Goal: Task Accomplishment & Management: Manage account settings

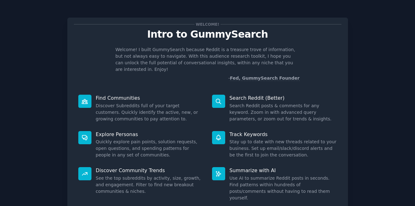
scroll to position [39, 0]
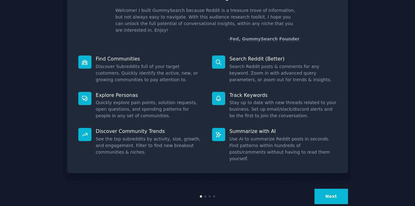
click at [325, 189] on button "Next" at bounding box center [331, 196] width 34 height 15
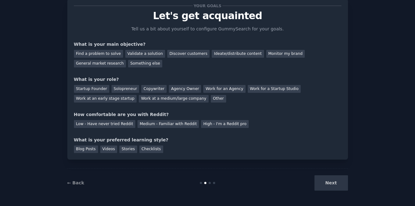
scroll to position [18, 0]
click at [111, 56] on div "Find a problem to solve" at bounding box center [98, 54] width 49 height 8
click at [178, 55] on div "Discover customers" at bounding box center [188, 54] width 42 height 8
click at [108, 63] on div "General market research" at bounding box center [100, 64] width 52 height 8
click at [92, 90] on div "Startup Founder" at bounding box center [91, 89] width 35 height 8
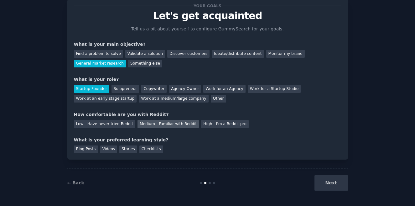
click at [164, 123] on div "Medium - Familiar with Reddit" at bounding box center [167, 124] width 61 height 8
click at [111, 151] on div "Videos" at bounding box center [108, 149] width 17 height 8
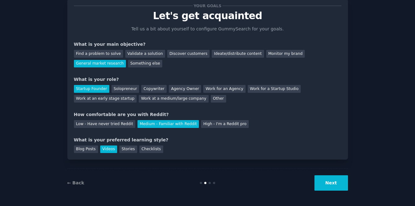
click at [326, 184] on button "Next" at bounding box center [331, 182] width 34 height 15
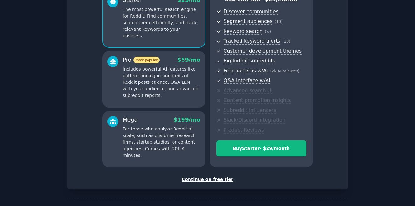
scroll to position [64, 0]
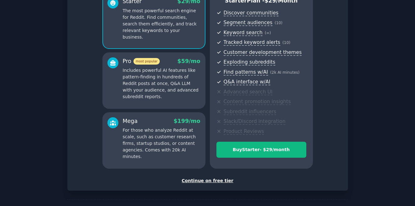
click at [222, 181] on div "Continue on free tier" at bounding box center [207, 180] width 267 height 7
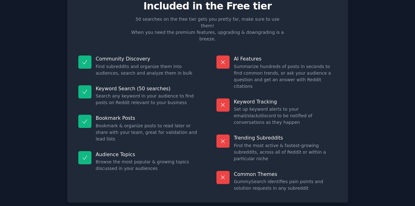
scroll to position [38, 0]
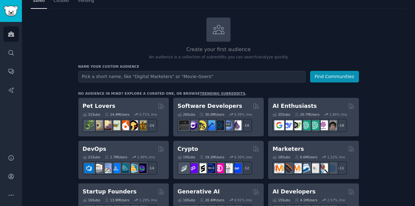
scroll to position [27, 0]
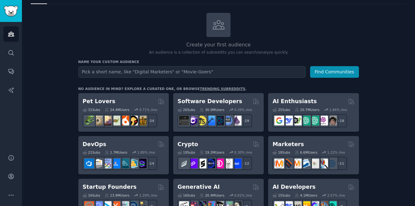
click at [227, 70] on input "text" at bounding box center [191, 72] width 227 height 12
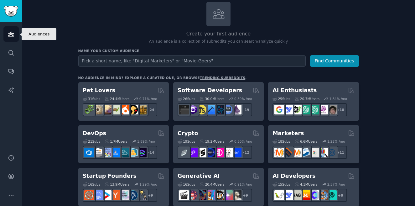
click at [11, 32] on icon "Sidebar" at bounding box center [11, 34] width 6 height 4
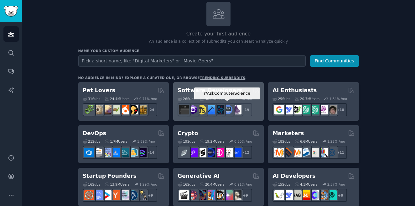
scroll to position [0, 0]
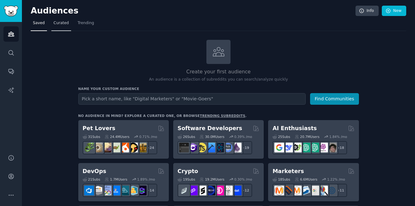
click at [58, 24] on span "Curated" at bounding box center [61, 23] width 15 height 6
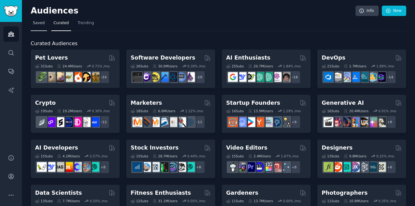
click at [40, 22] on span "Saved" at bounding box center [39, 23] width 12 height 6
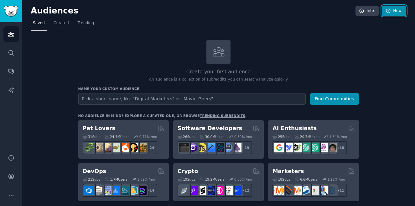
click at [391, 14] on link "New" at bounding box center [394, 11] width 24 height 11
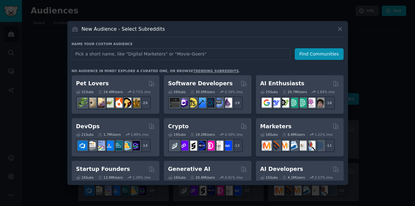
click at [246, 55] on input "text" at bounding box center [181, 54] width 219 height 12
click at [337, 29] on icon at bounding box center [340, 29] width 7 height 7
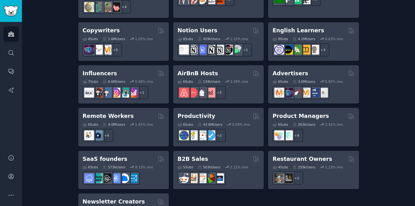
scroll to position [517, 0]
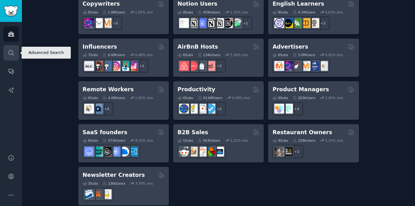
click at [12, 49] on icon "Sidebar" at bounding box center [11, 52] width 7 height 7
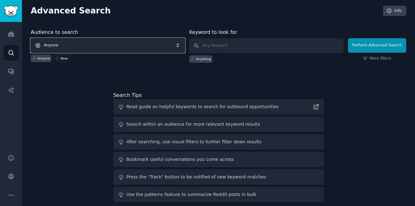
click at [175, 44] on span "Anyone" at bounding box center [108, 45] width 154 height 14
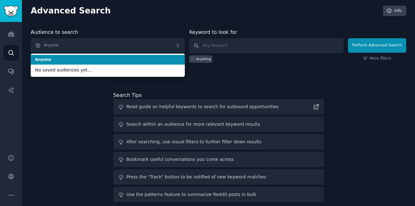
click at [229, 88] on div "Search Tips Read guide on helpful keywords to search for outbound opportunities…" at bounding box center [218, 145] width 210 height 116
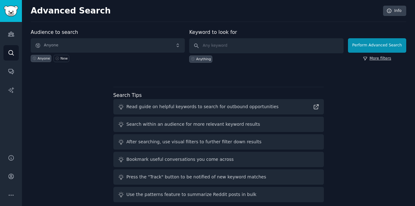
click at [377, 59] on link "More filters" at bounding box center [377, 59] width 28 height 6
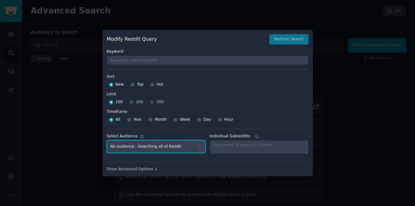
click at [197, 148] on select "No audience - Searching all of Reddit" at bounding box center [156, 146] width 99 height 13
click at [107, 140] on select "No audience - Searching all of Reddit" at bounding box center [156, 146] width 99 height 13
click at [337, 149] on div at bounding box center [207, 103] width 415 height 206
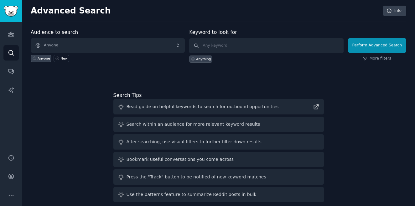
click at [39, 60] on div "Anyone" at bounding box center [44, 58] width 13 height 4
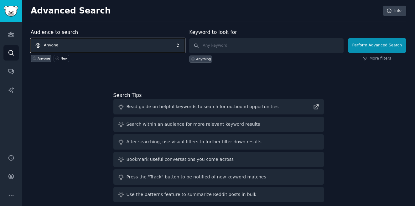
click at [61, 46] on span "Anyone" at bounding box center [108, 45] width 154 height 14
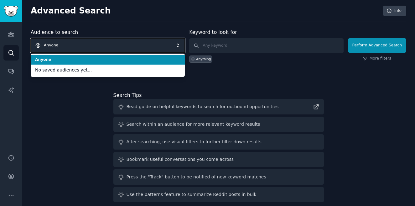
click at [61, 46] on span "Anyone" at bounding box center [108, 45] width 154 height 14
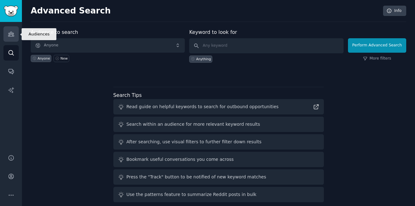
click at [9, 31] on icon "Sidebar" at bounding box center [11, 34] width 7 height 7
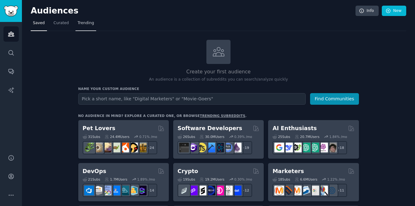
click at [86, 24] on span "Trending" at bounding box center [86, 23] width 16 height 6
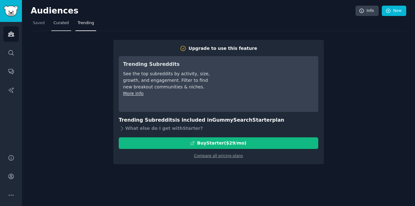
click at [64, 25] on span "Curated" at bounding box center [61, 23] width 15 height 6
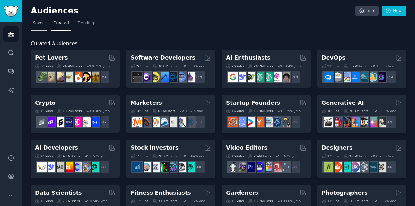
click at [38, 24] on span "Saved" at bounding box center [39, 23] width 12 height 6
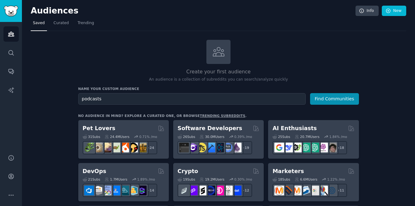
type input "podcasts"
click at [310, 93] on button "Find Communities" at bounding box center [334, 99] width 49 height 12
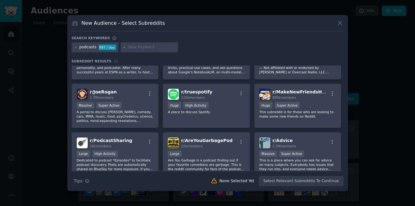
scroll to position [214, 0]
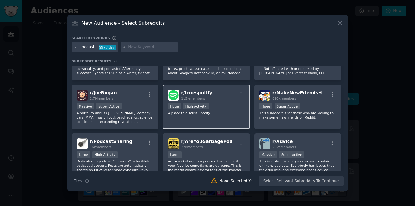
click at [229, 120] on div "r/ truespotify 115k members Huge High Activity A place to discuss Spotify." at bounding box center [206, 107] width 87 height 44
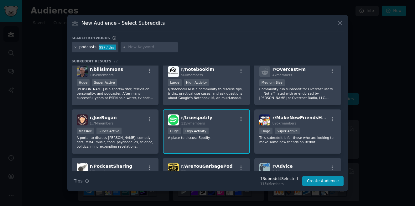
scroll to position [191, 0]
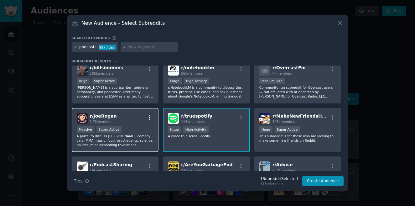
click at [149, 117] on icon "button" at bounding box center [149, 117] width 1 height 4
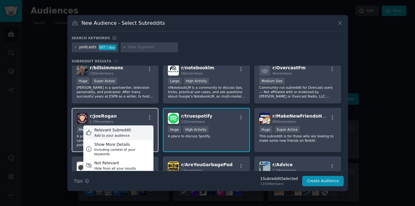
click at [126, 132] on div "Relevant Subreddit" at bounding box center [112, 130] width 37 height 6
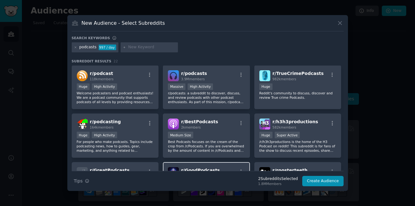
scroll to position [0, 0]
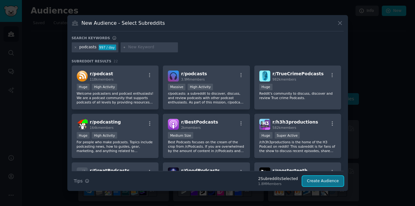
click at [319, 181] on button "Create Audience" at bounding box center [322, 181] width 41 height 11
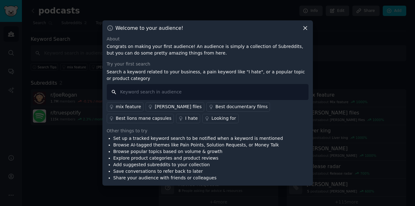
click at [202, 93] on input "text" at bounding box center [208, 92] width 202 height 16
type input "I hate"
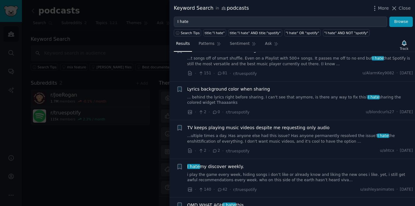
scroll to position [471, 0]
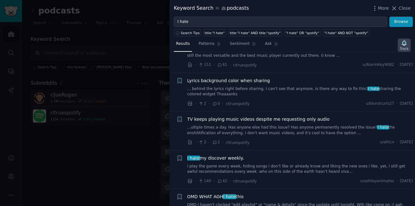
click at [406, 44] on icon "button" at bounding box center [404, 42] width 4 height 5
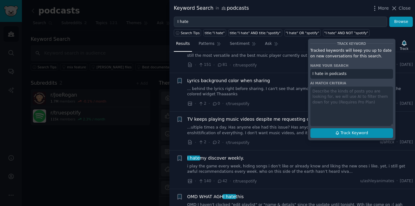
click at [363, 135] on span "Track Keyword" at bounding box center [354, 133] width 28 height 6
type input "I hate in podcasts"
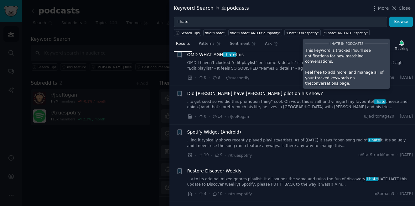
scroll to position [619, 0]
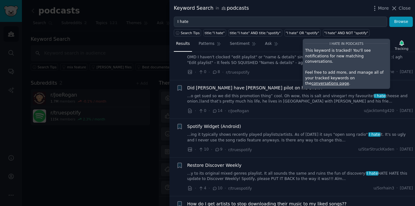
click at [123, 184] on div at bounding box center [207, 103] width 415 height 206
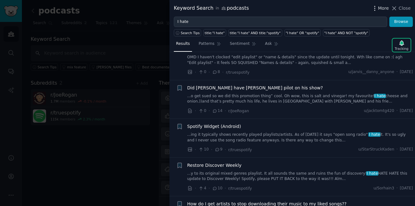
click at [379, 7] on span "More" at bounding box center [383, 8] width 11 height 7
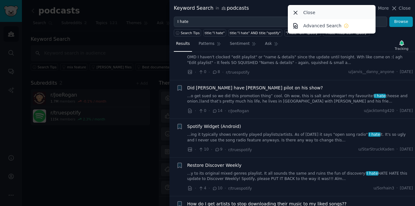
click at [344, 8] on div "Close" at bounding box center [331, 12] width 85 height 13
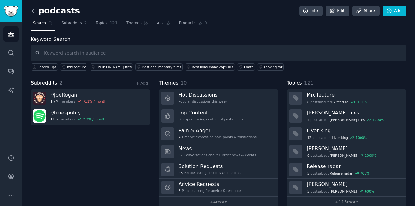
click at [32, 11] on icon at bounding box center [33, 11] width 2 height 4
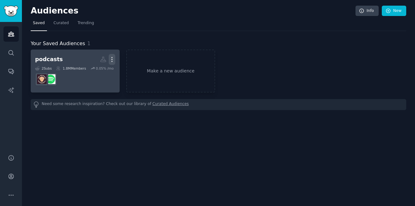
click at [111, 59] on icon "button" at bounding box center [112, 59] width 7 height 7
click at [99, 61] on link "View" at bounding box center [91, 61] width 30 height 13
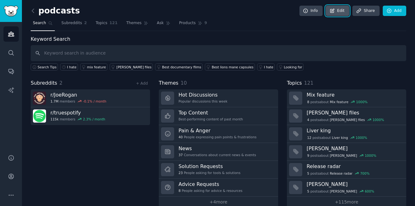
click at [337, 11] on link "Edit" at bounding box center [337, 11] width 23 height 11
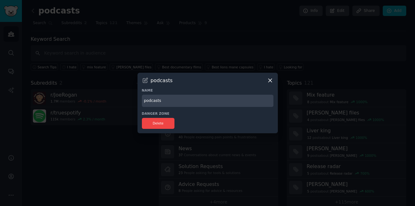
click at [268, 77] on icon at bounding box center [270, 80] width 7 height 7
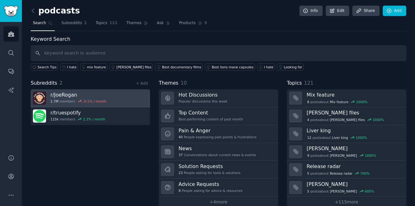
click at [116, 100] on link "r/ JoeRogan 1.7M members -0.1 % / month" at bounding box center [90, 98] width 119 height 18
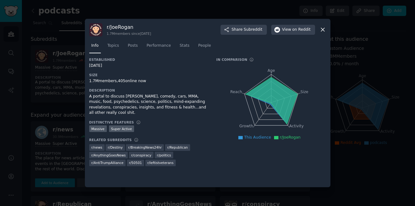
click at [320, 31] on icon at bounding box center [322, 29] width 7 height 7
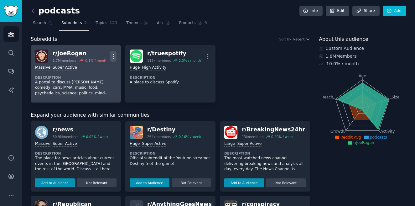
click at [111, 56] on icon "button" at bounding box center [113, 56] width 7 height 7
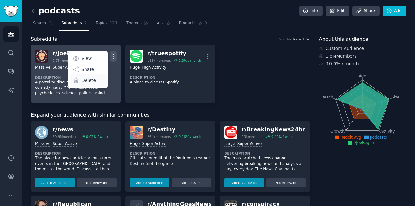
click at [92, 82] on p "Delete" at bounding box center [88, 80] width 14 height 7
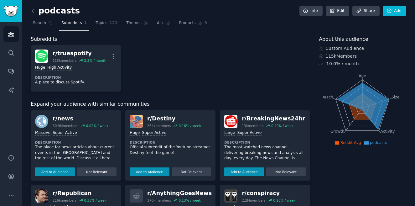
click at [66, 11] on h2 "podcasts" at bounding box center [55, 11] width 49 height 10
click at [341, 11] on link "Edit" at bounding box center [337, 11] width 23 height 11
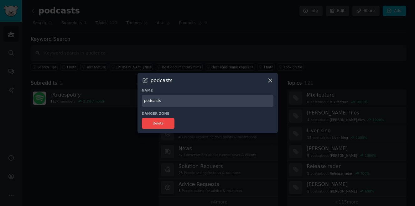
drag, startPoint x: 169, startPoint y: 104, endPoint x: 128, endPoint y: 104, distance: 41.0
click at [128, 104] on div "​ podcasts Name podcasts Danger Zone Delete" at bounding box center [207, 103] width 411 height 206
type input "p"
type input "Spotify Research"
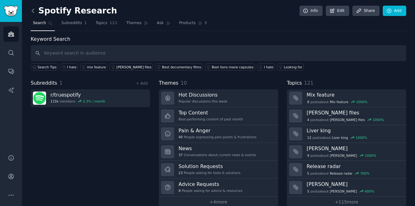
click at [34, 11] on icon at bounding box center [33, 11] width 7 height 7
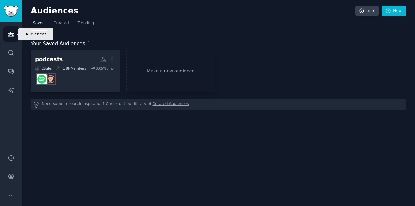
click at [9, 32] on icon "Sidebar" at bounding box center [11, 34] width 7 height 7
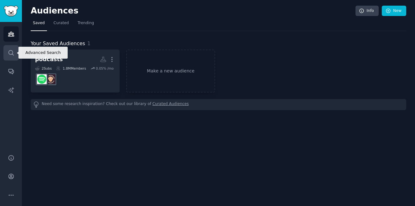
click at [7, 50] on link "Search" at bounding box center [10, 52] width 15 height 15
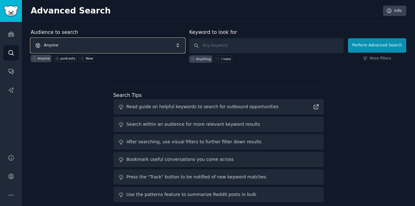
click at [114, 49] on span "Anyone" at bounding box center [108, 45] width 154 height 14
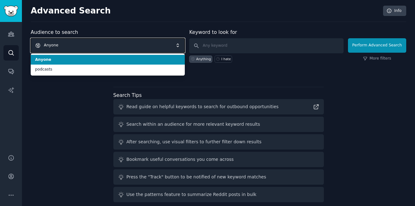
click at [98, 48] on span "Anyone" at bounding box center [108, 45] width 154 height 14
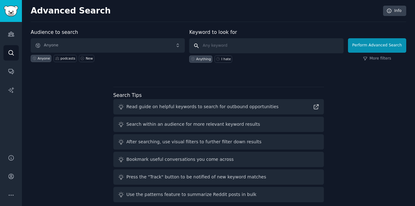
click at [224, 47] on input "text" at bounding box center [266, 45] width 154 height 15
type input "Spotify"
click button "Perform Advanced Search" at bounding box center [377, 45] width 58 height 14
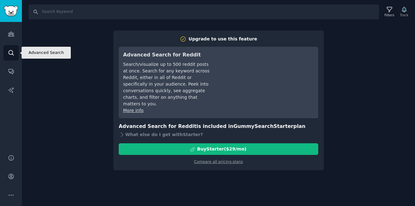
click at [12, 54] on icon "Sidebar" at bounding box center [10, 52] width 5 height 5
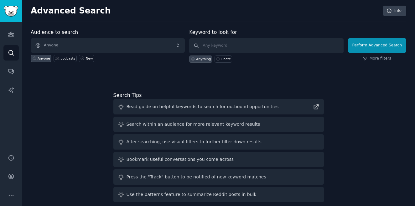
click at [79, 123] on div "Audience to search Anyone Anyone podcasts New Keyword to look for Anything I ha…" at bounding box center [218, 116] width 375 height 176
click at [11, 33] on icon "Sidebar" at bounding box center [11, 34] width 7 height 7
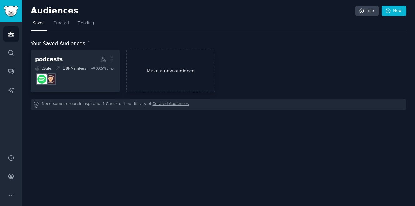
click at [199, 86] on link "Make a new audience" at bounding box center [170, 70] width 89 height 43
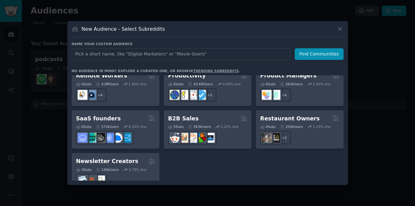
scroll to position [489, 0]
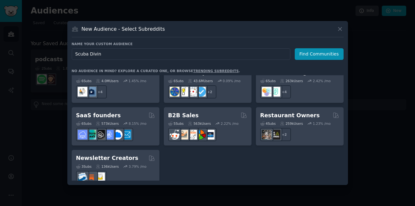
type input "[MEDICAL_DATA]"
click button "Find Communities" at bounding box center [319, 54] width 49 height 12
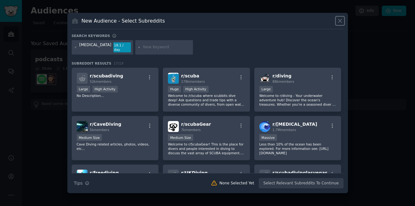
click at [339, 24] on icon at bounding box center [340, 21] width 7 height 7
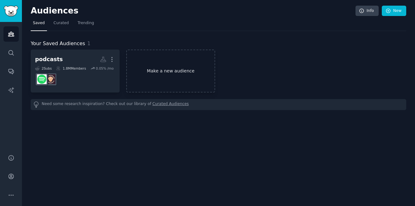
click at [176, 75] on link "Make a new audience" at bounding box center [170, 70] width 89 height 43
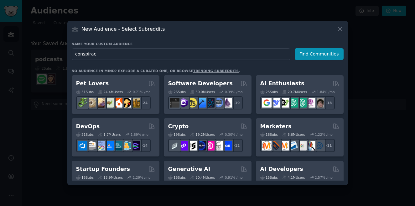
type input "conspiracy"
click button "Find Communities" at bounding box center [319, 54] width 49 height 12
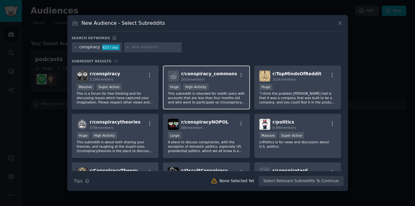
click at [217, 104] on p "This subreddit is intended for reddit users with accounts that are less than fo…" at bounding box center [206, 97] width 77 height 13
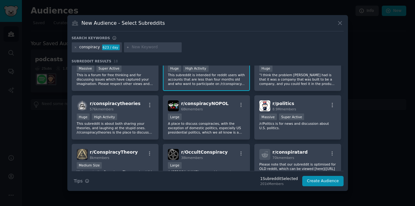
scroll to position [23, 0]
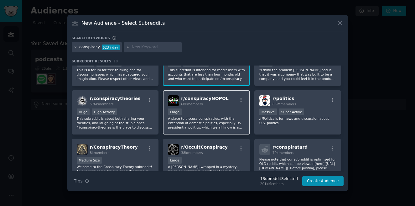
click at [218, 110] on div "Large" at bounding box center [206, 112] width 77 height 8
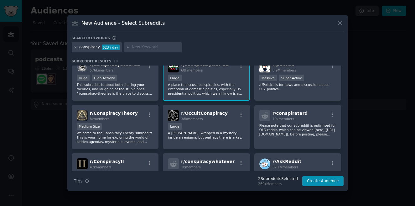
scroll to position [59, 0]
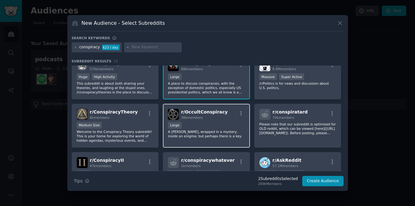
click at [219, 129] on div "Large" at bounding box center [206, 126] width 77 height 8
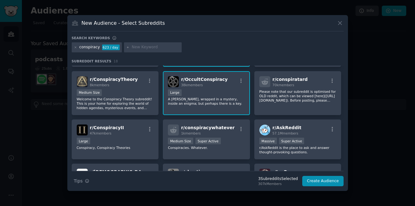
scroll to position [101, 0]
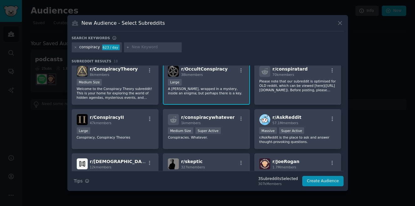
click at [229, 134] on div "Medium Size Super Active" at bounding box center [206, 131] width 77 height 8
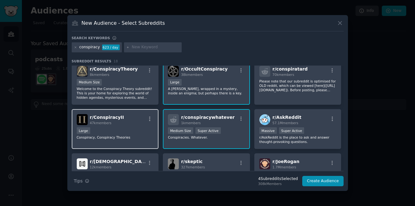
click at [131, 135] on p "Conspiracy, Conspiracy Theories" at bounding box center [115, 137] width 77 height 4
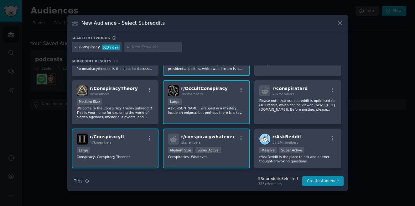
scroll to position [81, 0]
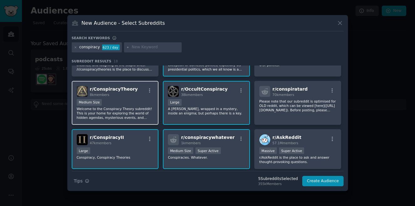
click at [143, 117] on p "Welcome to the Conspiracy Theory subreddit! This is your home for exploring the…" at bounding box center [115, 112] width 77 height 13
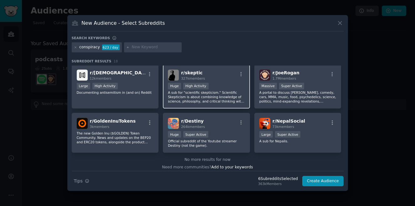
scroll to position [181, 0]
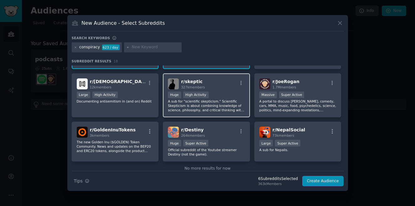
click at [226, 108] on p "A sub for "scientific skepticism." Scientific Skepticism is about combining kno…" at bounding box center [206, 105] width 77 height 13
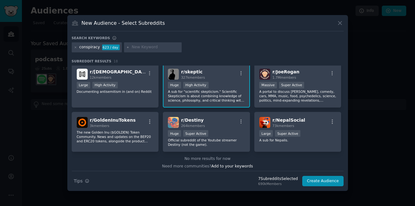
scroll to position [194, 0]
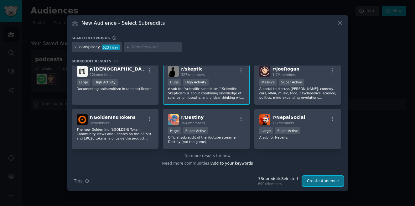
click at [324, 181] on button "Create Audience" at bounding box center [322, 181] width 41 height 11
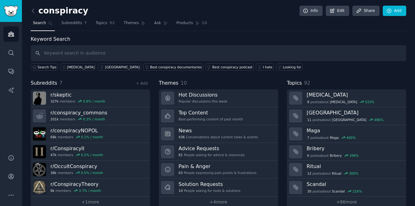
click at [84, 12] on div "conspiracy Info Edit Share Add" at bounding box center [218, 12] width 375 height 13
click at [80, 12] on h2 "conspiracy" at bounding box center [60, 11] width 58 height 10
click at [132, 53] on input "text" at bounding box center [218, 53] width 375 height 16
type input "I hate"
click at [263, 67] on div "I hate" at bounding box center [267, 67] width 9 height 4
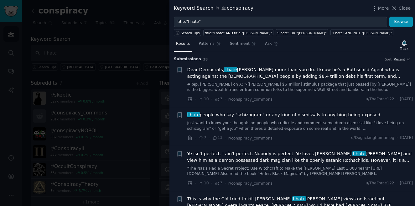
click at [138, 37] on div at bounding box center [207, 103] width 415 height 206
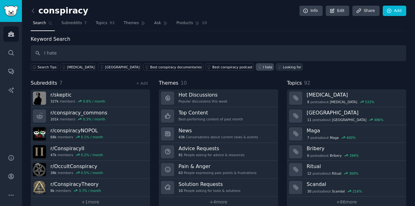
click at [283, 66] on div "Looking for" at bounding box center [292, 67] width 18 height 4
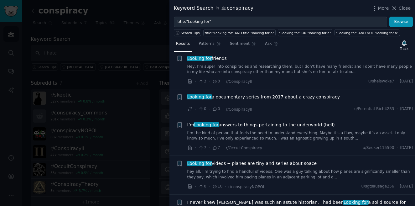
scroll to position [83, 0]
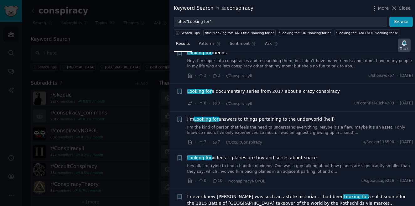
click at [405, 44] on icon "button" at bounding box center [404, 42] width 4 height 5
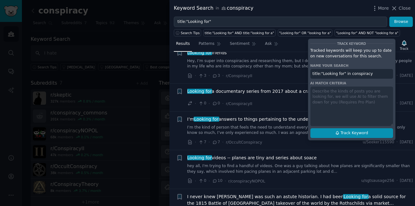
click at [366, 133] on span "Track Keyword" at bounding box center [354, 133] width 28 height 6
type input "title:"Looking for" in conspiracy"
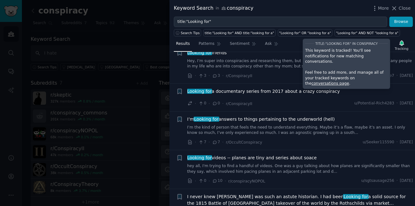
click at [122, 40] on div at bounding box center [207, 103] width 415 height 206
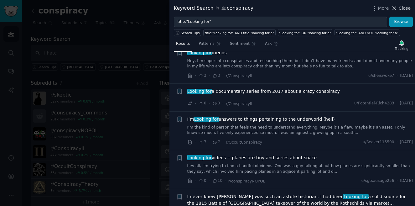
click at [410, 9] on span "Close" at bounding box center [405, 8] width 12 height 7
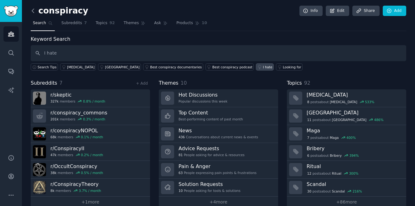
click at [32, 13] on icon at bounding box center [33, 11] width 7 height 7
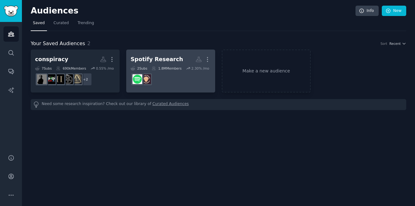
click at [169, 81] on dd "r/JoeRogan" at bounding box center [171, 79] width 80 height 18
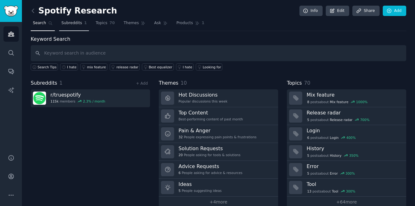
click at [77, 22] on span "Subreddits" at bounding box center [71, 23] width 21 height 6
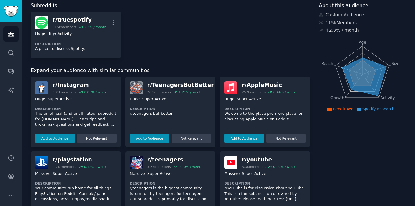
scroll to position [49, 0]
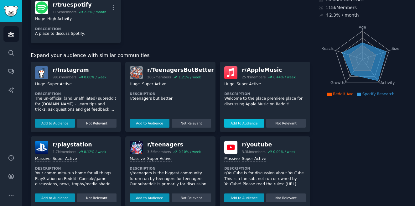
click at [244, 123] on button "Add to Audience" at bounding box center [244, 123] width 40 height 9
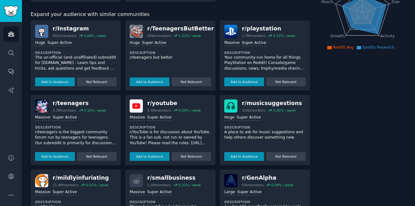
scroll to position [94, 0]
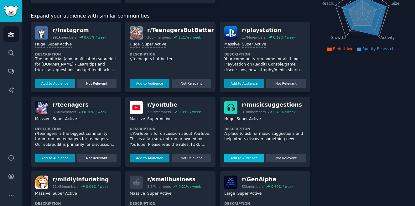
click at [249, 159] on button "Add to Audience" at bounding box center [244, 157] width 40 height 9
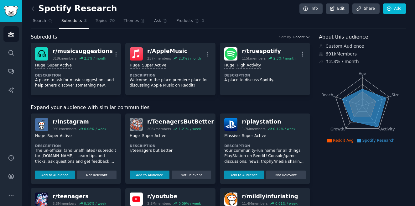
scroll to position [0, 0]
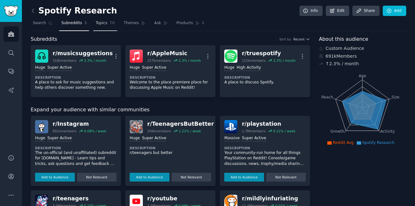
click at [102, 24] on span "Topics" at bounding box center [102, 23] width 12 height 6
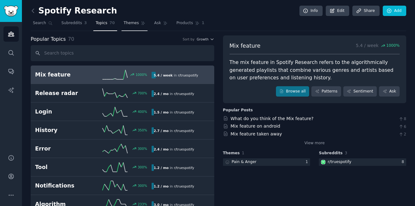
click at [128, 27] on link "Themes" at bounding box center [135, 24] width 26 height 13
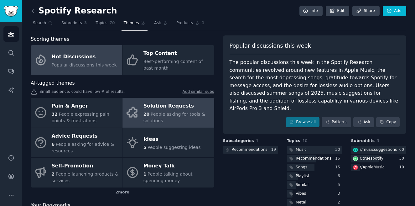
click at [190, 114] on span "People asking for tools & solutions" at bounding box center [174, 117] width 62 height 12
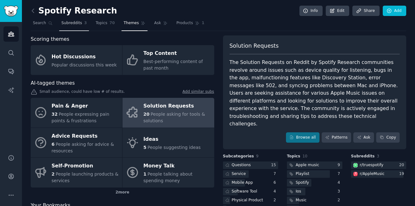
click at [77, 25] on span "Subreddits" at bounding box center [71, 23] width 21 height 6
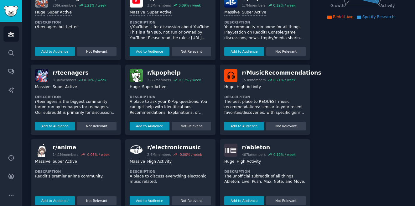
scroll to position [128, 0]
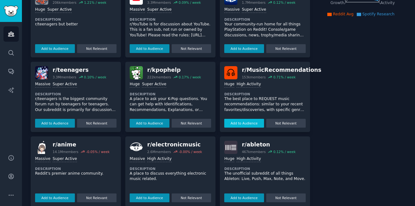
click at [246, 125] on button "Add to Audience" at bounding box center [244, 123] width 40 height 9
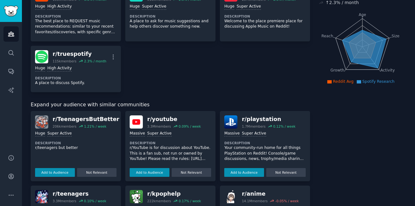
scroll to position [0, 0]
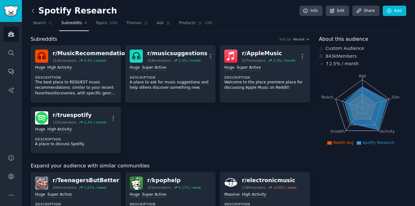
click at [34, 8] on icon at bounding box center [33, 11] width 7 height 7
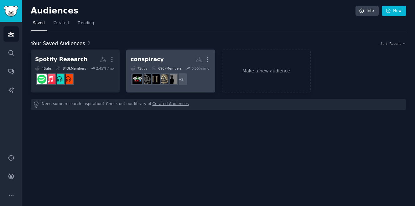
click at [159, 57] on h2 "conspiracy More" at bounding box center [171, 59] width 80 height 11
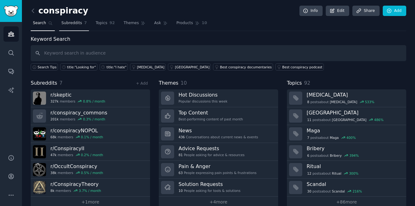
click at [78, 25] on span "Subreddits" at bounding box center [71, 23] width 21 height 6
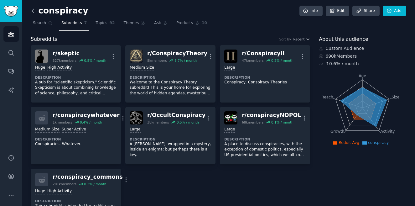
click at [35, 10] on icon at bounding box center [33, 11] width 7 height 7
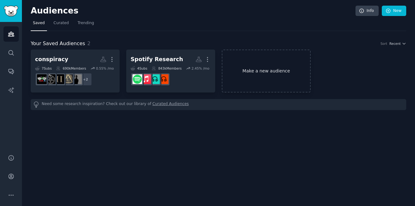
click at [251, 72] on link "Make a new audience" at bounding box center [266, 70] width 89 height 43
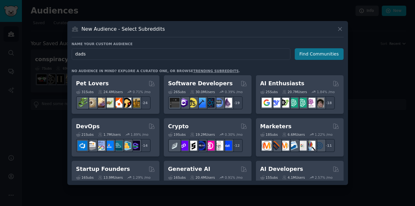
type input "dads"
click at [308, 54] on button "Find Communities" at bounding box center [319, 54] width 49 height 12
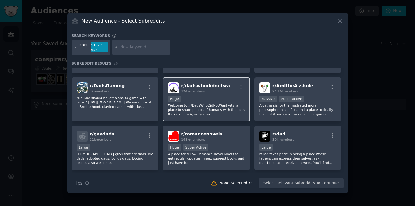
scroll to position [90, 0]
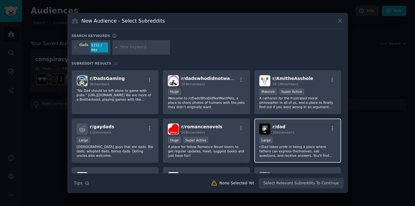
click at [310, 137] on div "Large" at bounding box center [297, 141] width 77 height 8
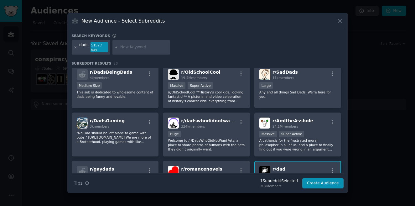
scroll to position [47, 0]
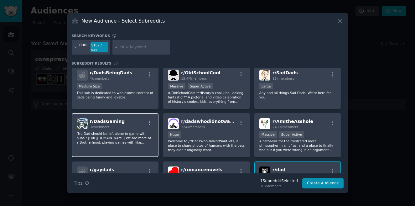
click at [113, 140] on p ""No Dad should be left alone to game with pubs." [URL][DOMAIN_NAME] We are more…" at bounding box center [115, 137] width 77 height 13
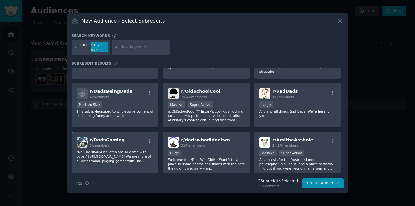
scroll to position [27, 0]
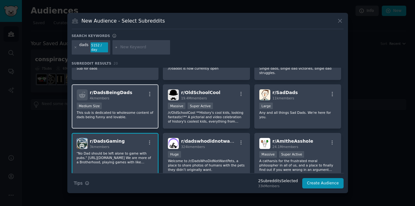
click at [119, 116] on p "This sub is dedicated to wholesome content of dads being funny and lovable." at bounding box center [115, 114] width 77 height 9
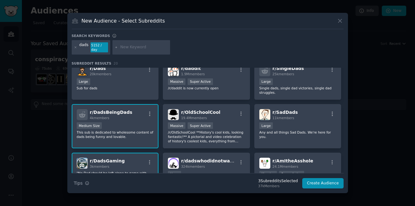
scroll to position [0, 0]
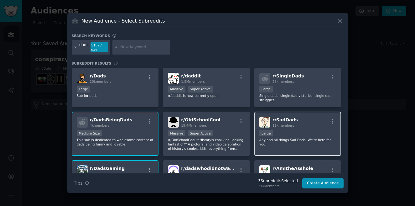
click at [282, 137] on p "Any and all things Sad Dads. We're here for you." at bounding box center [297, 141] width 77 height 9
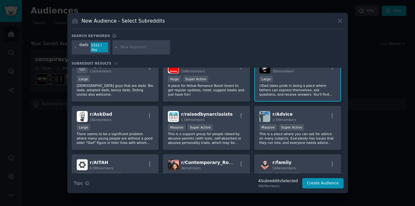
scroll to position [148, 0]
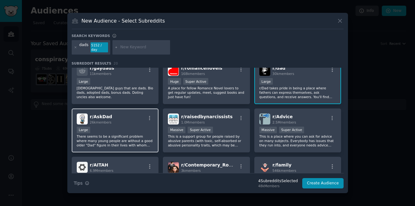
click at [132, 127] on div "Large" at bounding box center [115, 131] width 77 height 8
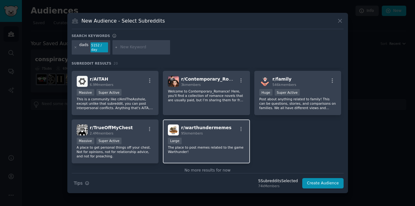
scroll to position [246, 0]
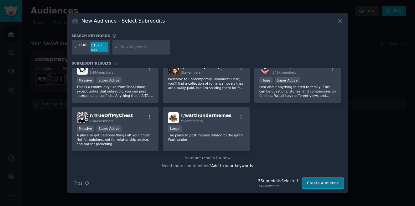
click at [331, 180] on button "Create Audience" at bounding box center [322, 183] width 41 height 11
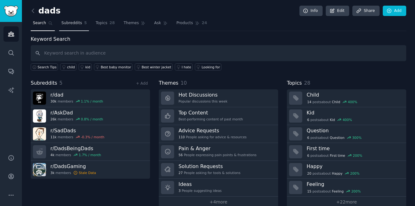
click at [78, 25] on span "Subreddits" at bounding box center [71, 23] width 21 height 6
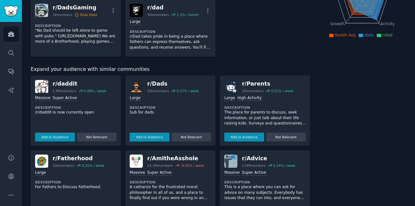
scroll to position [133, 0]
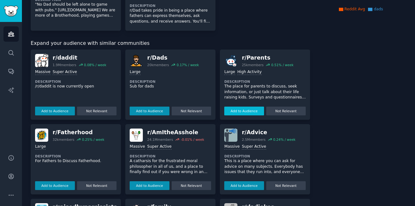
click at [248, 112] on button "Add to Audience" at bounding box center [244, 110] width 40 height 9
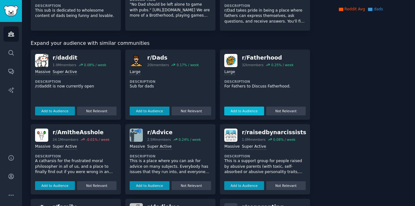
click at [251, 110] on button "Add to Audience" at bounding box center [244, 110] width 40 height 9
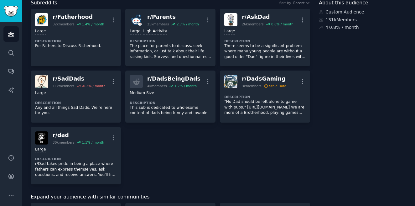
scroll to position [0, 0]
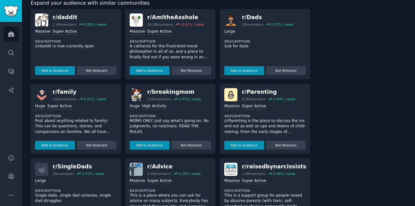
scroll to position [243, 0]
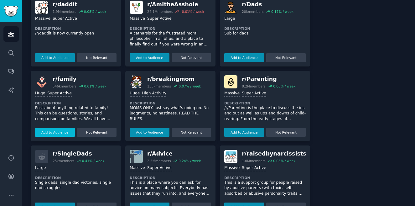
click at [62, 135] on button "Add to Audience" at bounding box center [55, 132] width 40 height 9
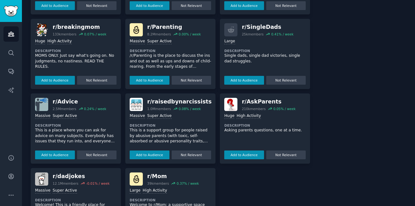
scroll to position [303, 0]
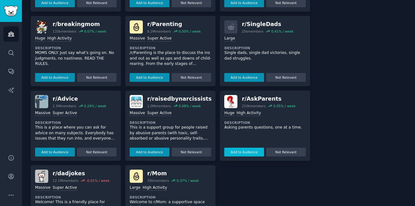
click at [251, 151] on button "Add to Audience" at bounding box center [244, 152] width 40 height 9
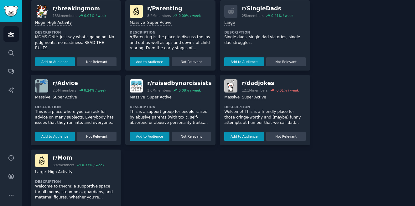
scroll to position [341, 0]
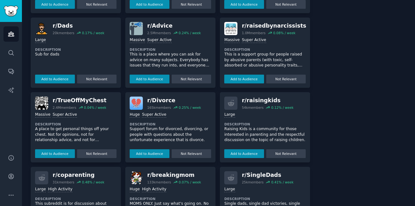
scroll to position [309, 0]
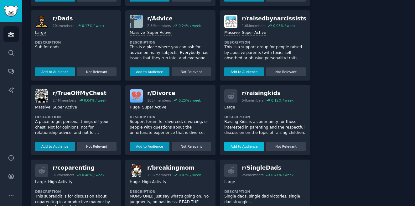
click at [241, 147] on button "Add to Audience" at bounding box center [244, 146] width 40 height 9
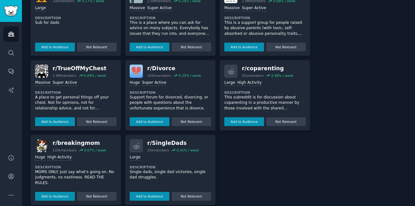
scroll to position [397, 0]
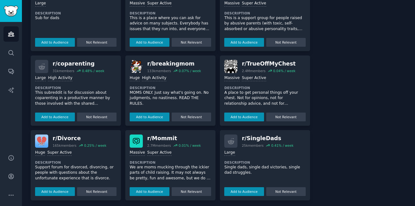
scroll to position [397, 0]
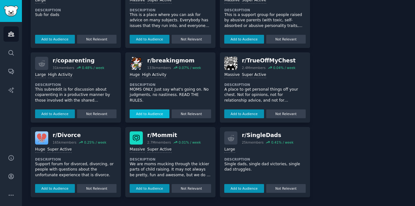
click at [158, 113] on button "Add to Audience" at bounding box center [150, 113] width 40 height 9
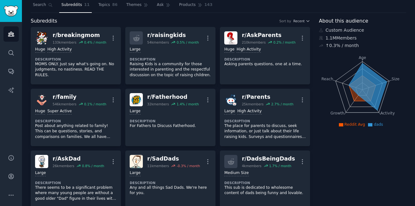
scroll to position [0, 0]
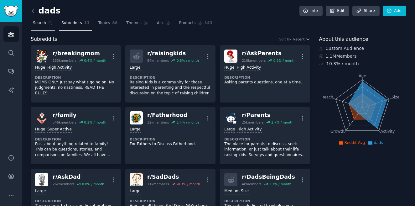
click at [44, 25] on span "Search" at bounding box center [39, 23] width 13 height 6
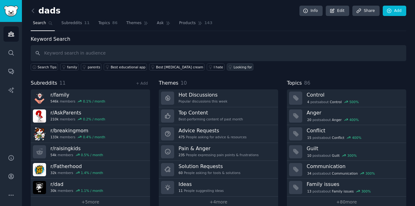
click at [234, 68] on div "Looking for" at bounding box center [243, 67] width 18 height 4
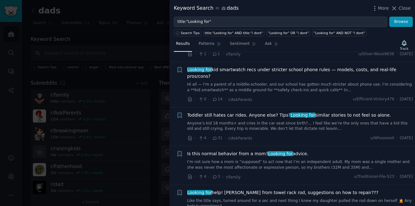
scroll to position [192, 0]
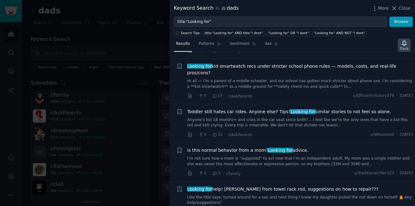
click at [403, 42] on icon "button" at bounding box center [404, 42] width 4 height 5
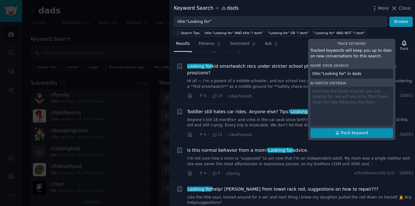
click at [345, 134] on span "Track Keyword" at bounding box center [354, 133] width 28 height 6
type input "title:"Looking for" in dads"
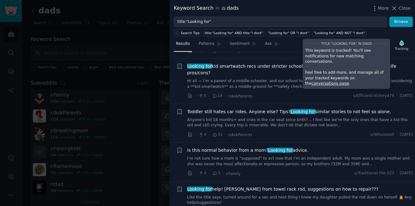
click at [141, 98] on div at bounding box center [207, 103] width 415 height 206
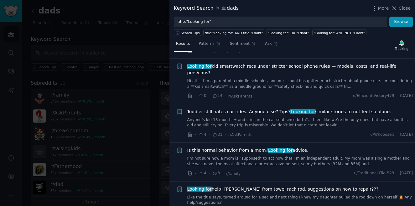
click at [136, 54] on div at bounding box center [207, 103] width 415 height 206
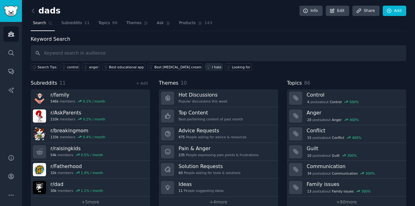
click at [212, 65] on div "I hate" at bounding box center [216, 67] width 9 height 4
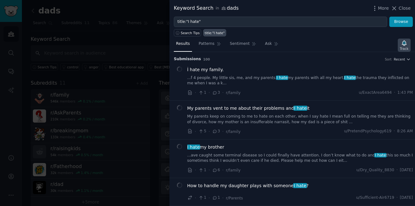
click at [404, 44] on icon "button" at bounding box center [404, 42] width 4 height 5
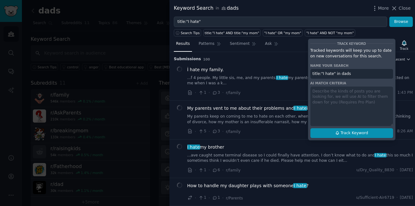
click at [363, 132] on span "Track Keyword" at bounding box center [354, 133] width 28 height 6
type input "title:"I hate" in dads"
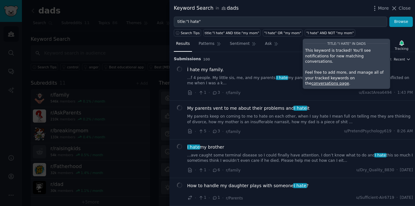
click at [138, 40] on div at bounding box center [207, 103] width 415 height 206
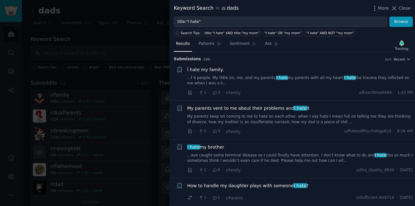
click at [138, 40] on div at bounding box center [207, 103] width 415 height 206
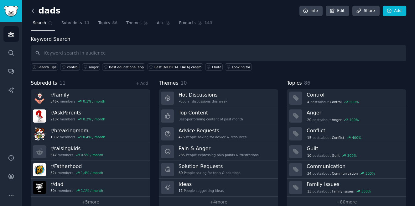
click at [31, 9] on icon at bounding box center [33, 11] width 7 height 7
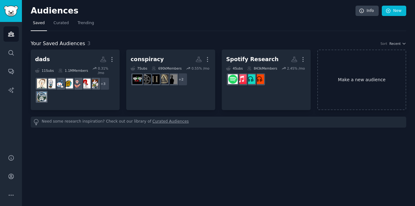
click at [365, 91] on link "Make a new audience" at bounding box center [361, 79] width 89 height 60
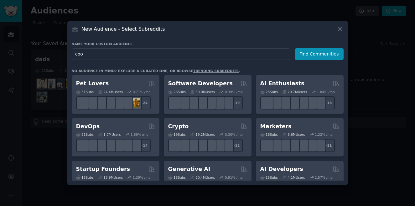
type input "cool"
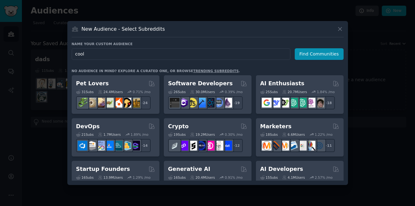
click button "Find Communities" at bounding box center [319, 54] width 49 height 12
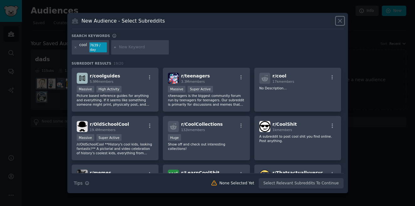
click at [338, 20] on icon at bounding box center [340, 21] width 7 height 7
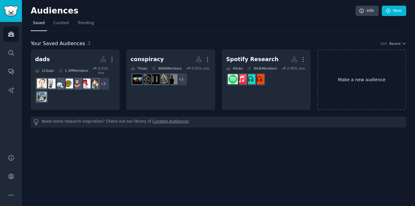
click at [365, 83] on link "Make a new audience" at bounding box center [361, 79] width 89 height 60
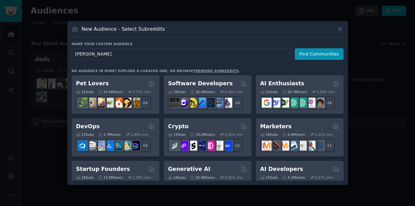
type input "christian"
click button "Find Communities" at bounding box center [319, 54] width 49 height 12
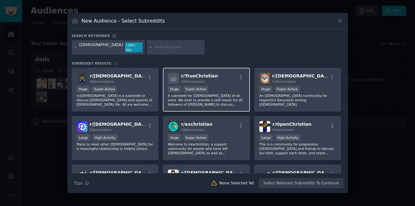
click at [227, 88] on div "Huge Super Active" at bounding box center [206, 90] width 77 height 8
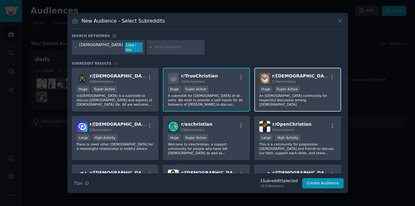
click at [275, 97] on p "An ecumenical community for respectful discussion among Christians." at bounding box center [297, 99] width 77 height 13
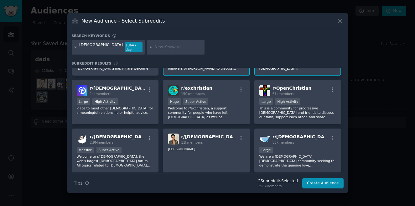
scroll to position [38, 0]
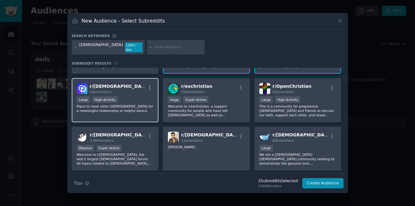
click at [138, 103] on div "Large High Activity" at bounding box center [115, 100] width 77 height 8
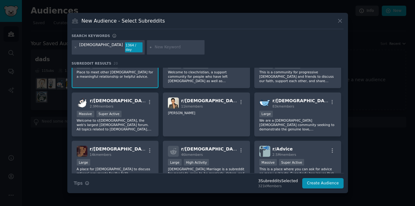
scroll to position [74, 0]
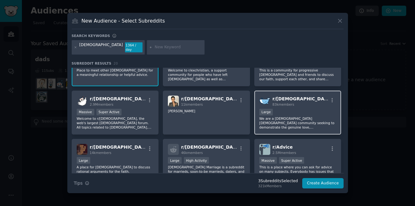
click at [306, 109] on div "10,000 - 100,000 members Large" at bounding box center [297, 113] width 77 height 8
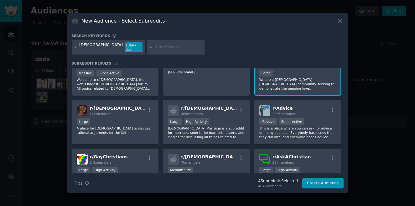
scroll to position [115, 0]
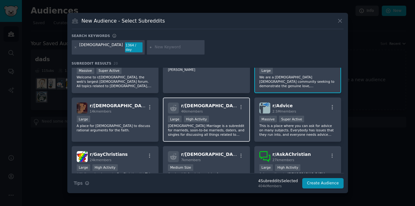
click at [220, 125] on p "Christian Marriage is a subreddit for marrieds, soon-to-be marrieds, daters, an…" at bounding box center [206, 129] width 77 height 13
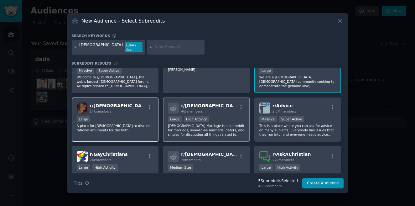
click at [140, 120] on div "Large" at bounding box center [115, 120] width 77 height 8
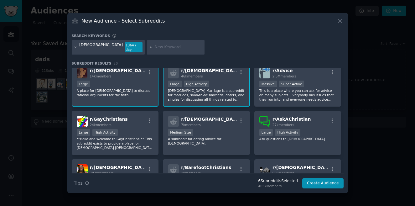
scroll to position [153, 0]
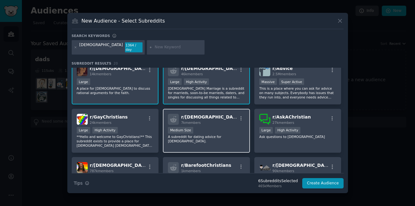
click at [227, 137] on p "A subreddit for dating advice for Christians." at bounding box center [206, 138] width 77 height 9
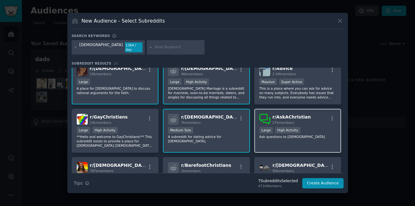
click at [276, 141] on div "r/ AskAChristian 27k members Large High Activity Ask questions to Christians" at bounding box center [297, 131] width 87 height 44
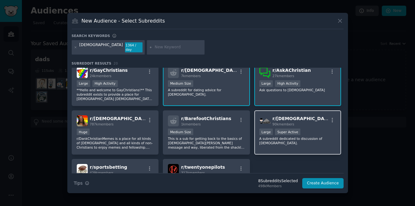
scroll to position [200, 0]
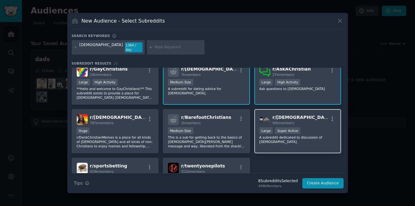
click at [310, 145] on div "r/ OrthodoxChristianity 90k members Large Super Active A subreddit dedicated to…" at bounding box center [297, 131] width 87 height 44
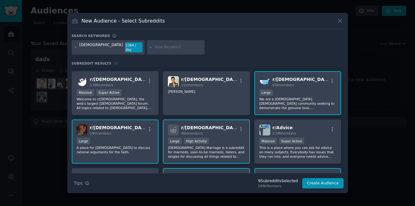
scroll to position [0, 0]
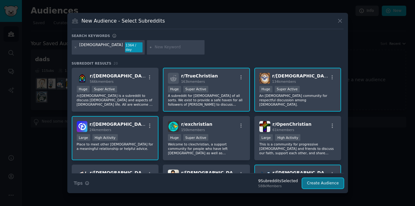
click at [326, 182] on button "Create Audience" at bounding box center [322, 183] width 41 height 11
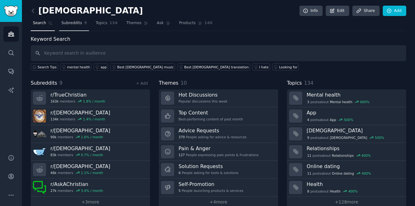
click at [76, 27] on link "Subreddits 9" at bounding box center [74, 24] width 30 height 13
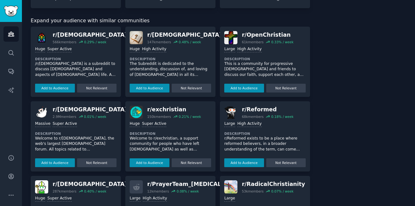
scroll to position [211, 0]
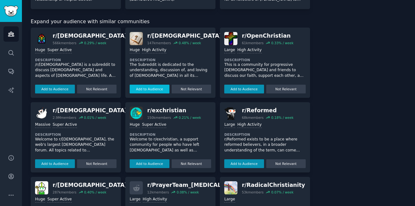
click at [158, 88] on button "Add to Audience" at bounding box center [150, 89] width 40 height 9
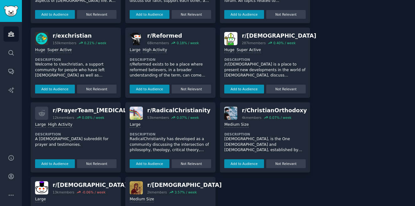
scroll to position [359, 0]
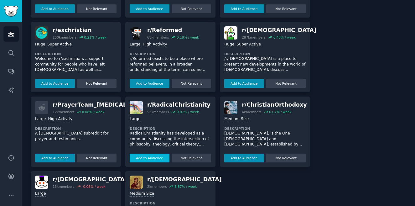
click at [158, 157] on button "Add to Audience" at bounding box center [150, 157] width 40 height 9
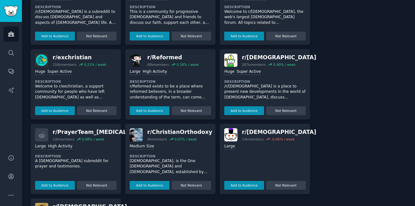
scroll to position [318, 0]
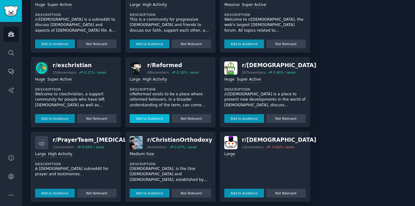
click at [157, 120] on button "Add to Audience" at bounding box center [150, 118] width 40 height 9
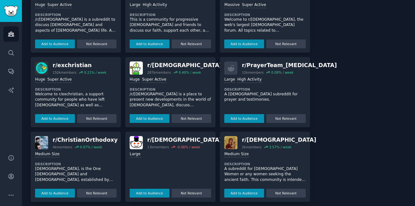
click at [157, 120] on button "Add to Audience" at bounding box center [150, 118] width 40 height 9
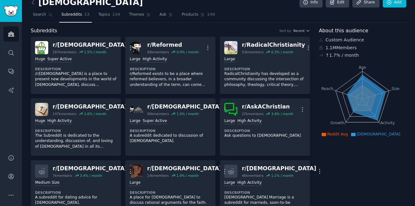
scroll to position [0, 0]
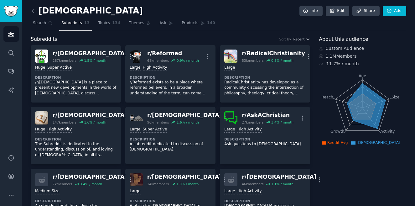
click at [37, 9] on link at bounding box center [35, 11] width 8 height 10
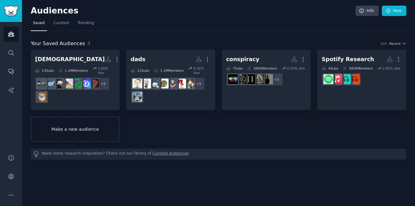
click at [99, 127] on link "Make a new audience" at bounding box center [75, 128] width 89 height 25
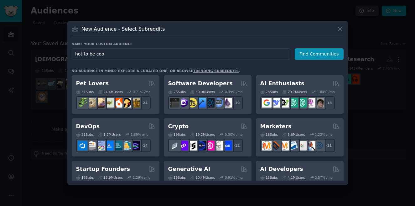
type input "hot to be cool"
click button "Find Communities" at bounding box center [319, 54] width 49 height 12
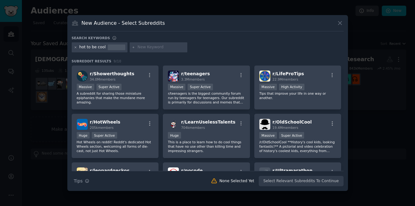
click at [76, 48] on icon at bounding box center [75, 47] width 3 height 3
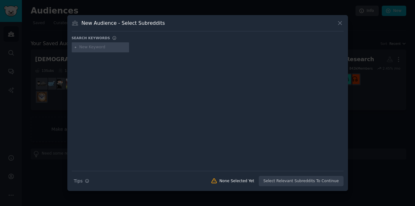
click at [92, 47] on input "text" at bounding box center [103, 47] width 48 height 6
type input "communication"
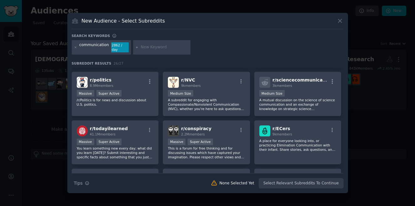
scroll to position [46, 0]
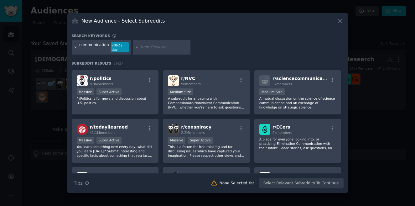
click at [76, 48] on icon at bounding box center [76, 47] width 2 height 2
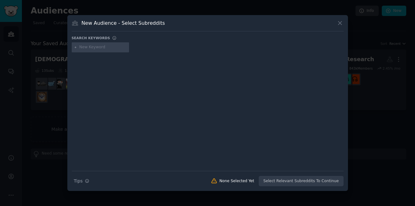
click at [92, 47] on input "text" at bounding box center [103, 47] width 48 height 6
type input "charisma"
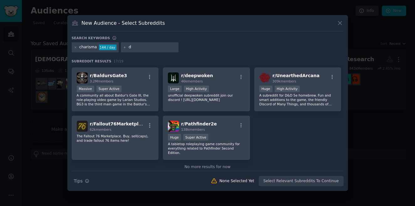
scroll to position [195, 0]
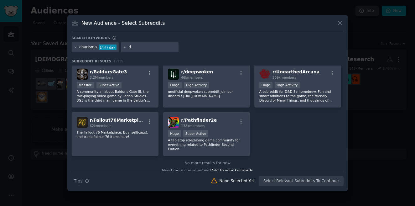
type input "d"
click at [337, 22] on icon at bounding box center [340, 23] width 7 height 7
